Goal: Task Accomplishment & Management: Manage account settings

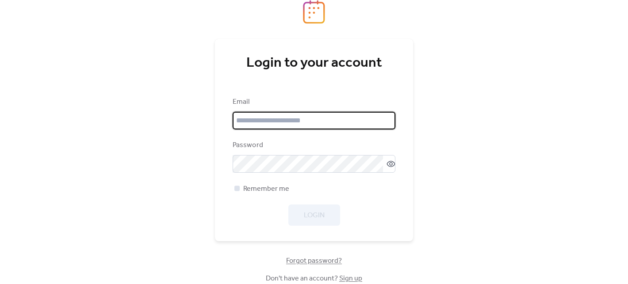
type input "**********"
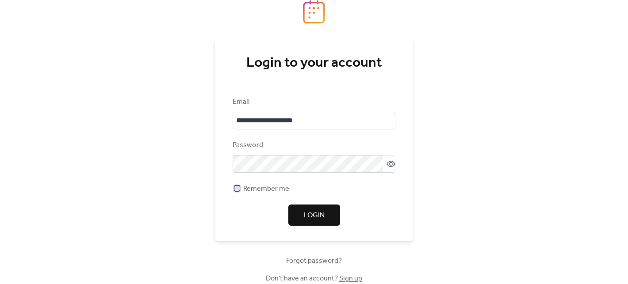
click at [236, 190] on div at bounding box center [236, 188] width 5 height 5
click at [324, 215] on span "Login" at bounding box center [314, 215] width 21 height 11
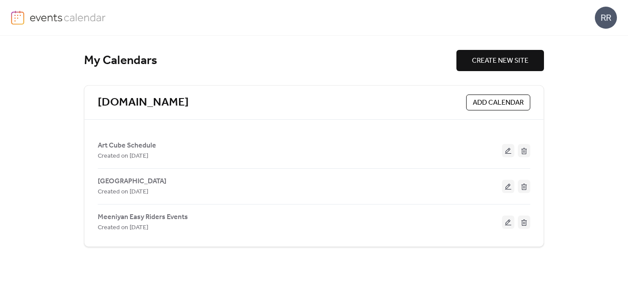
click at [609, 20] on div "RR" at bounding box center [605, 18] width 22 height 22
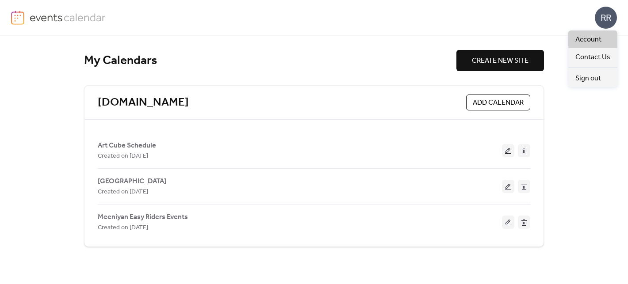
click at [600, 38] on span "Account" at bounding box center [588, 39] width 26 height 11
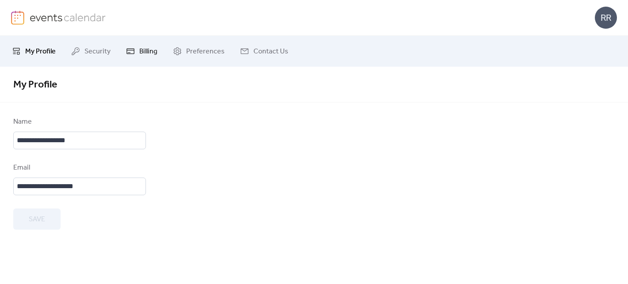
click at [140, 52] on span "Billing" at bounding box center [148, 51] width 18 height 11
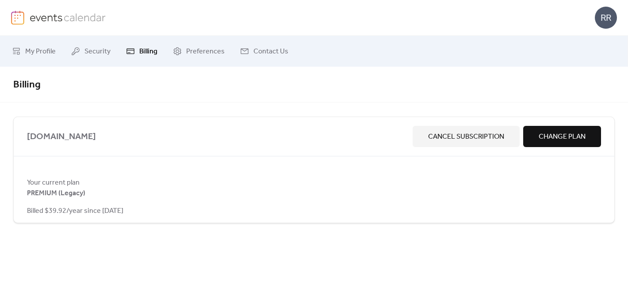
click at [148, 52] on span "Billing" at bounding box center [148, 51] width 18 height 11
click at [60, 188] on span "PREMIUM (Legacy)" at bounding box center [56, 193] width 58 height 11
click at [54, 142] on span "[DOMAIN_NAME]" at bounding box center [218, 137] width 382 height 14
click at [39, 50] on span "My Profile" at bounding box center [40, 51] width 30 height 11
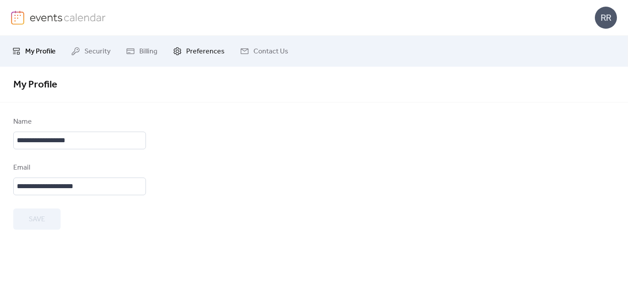
click at [213, 49] on span "Preferences" at bounding box center [205, 51] width 38 height 11
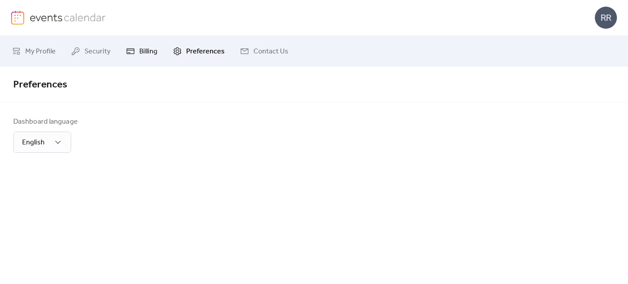
click at [145, 44] on link "Billing" at bounding box center [141, 51] width 45 height 24
